Goal: Task Accomplishment & Management: Manage account settings

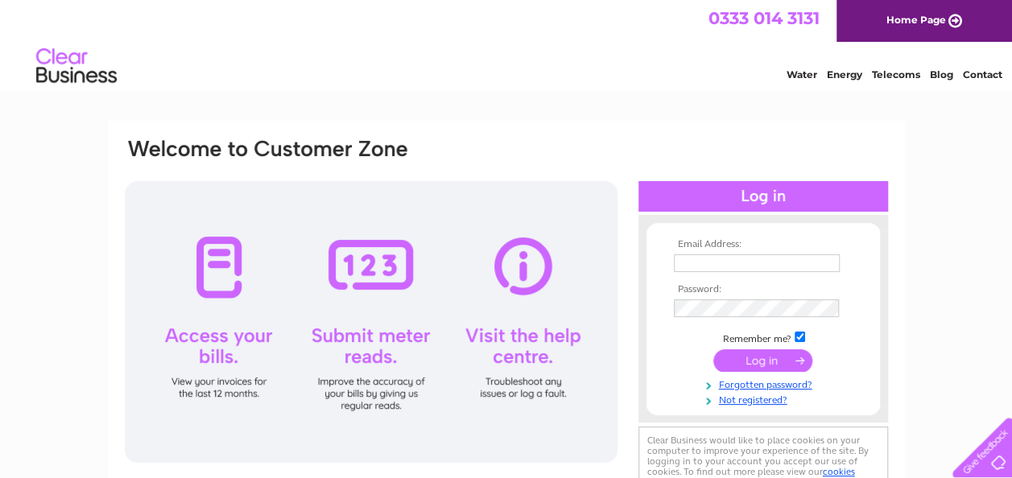
type input "[EMAIL_ADDRESS][DOMAIN_NAME]"
click at [791, 359] on input "submit" at bounding box center [762, 360] width 99 height 23
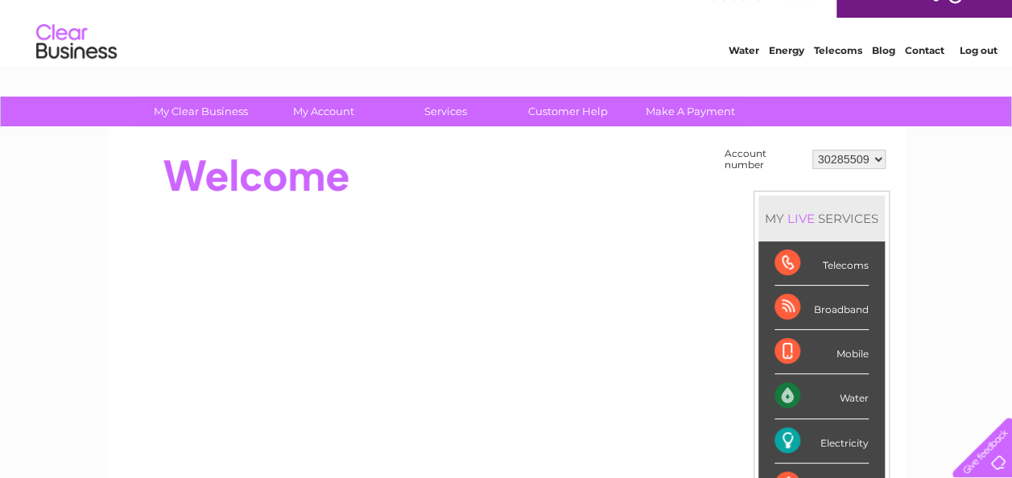
scroll to position [14, 0]
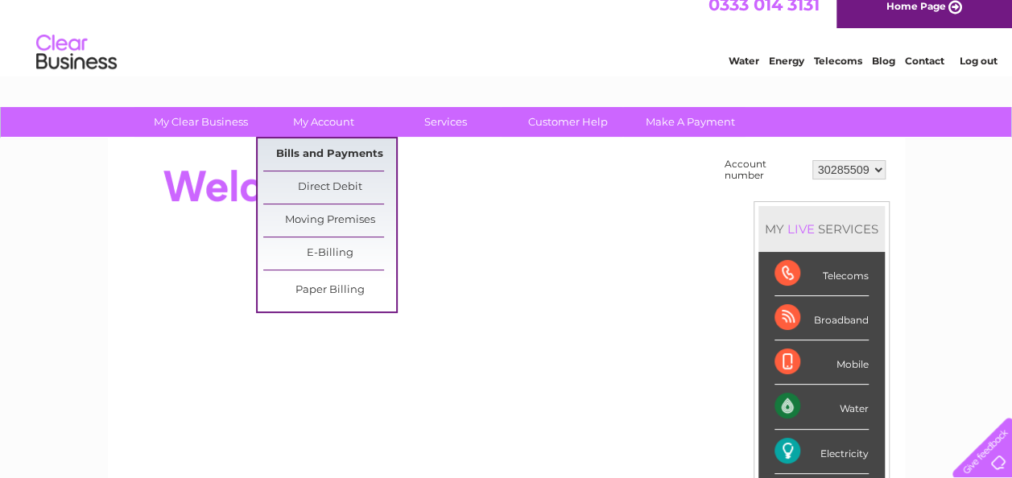
click at [316, 150] on link "Bills and Payments" at bounding box center [329, 155] width 133 height 32
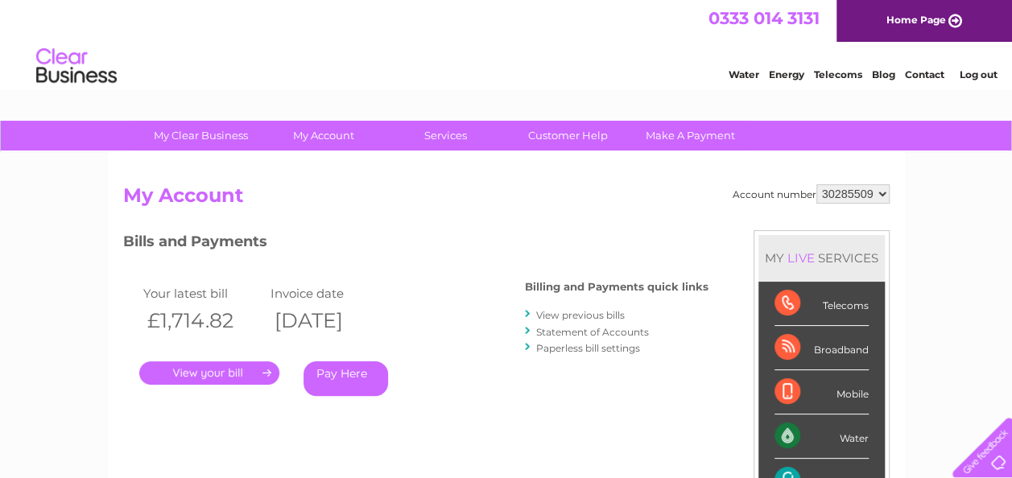
click at [267, 368] on link "." at bounding box center [209, 373] width 140 height 23
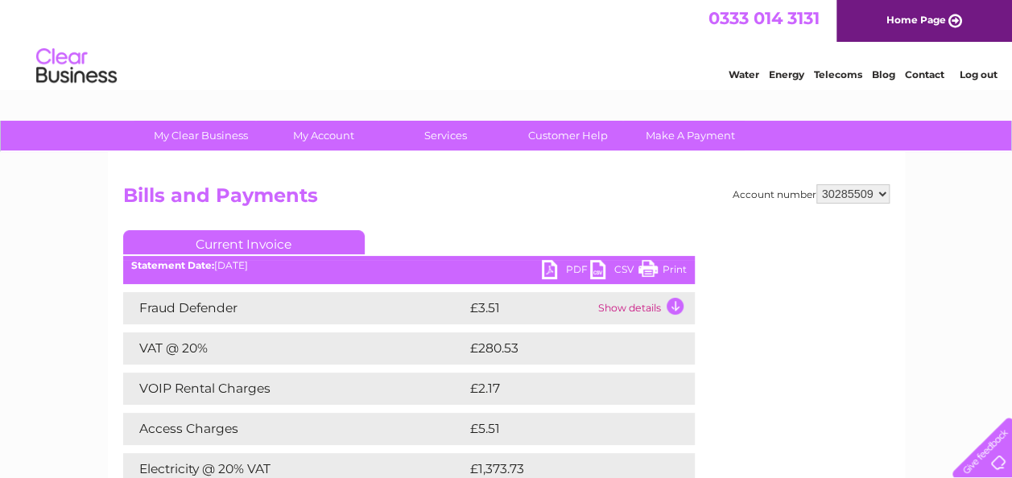
click at [559, 264] on link "PDF" at bounding box center [566, 271] width 48 height 23
